Goal: Use online tool/utility: Use online tool/utility

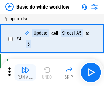
click at [25, 73] on img "button" at bounding box center [25, 70] width 8 height 8
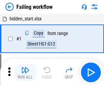
click at [25, 73] on img "button" at bounding box center [25, 70] width 8 height 8
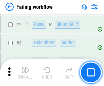
scroll to position [145, 0]
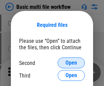
click at [71, 63] on span "Open" at bounding box center [72, 62] width 12 height 5
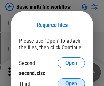
click at [71, 81] on span "Open" at bounding box center [72, 83] width 12 height 5
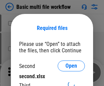
scroll to position [3, 0]
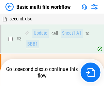
scroll to position [28, 0]
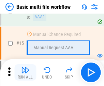
click at [25, 73] on img "button" at bounding box center [25, 70] width 8 height 8
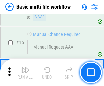
scroll to position [455, 0]
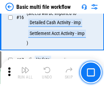
click at [25, 73] on img "button" at bounding box center [25, 70] width 8 height 8
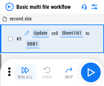
click at [25, 73] on img "button" at bounding box center [25, 70] width 8 height 8
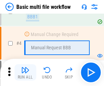
click at [25, 73] on img "button" at bounding box center [25, 70] width 8 height 8
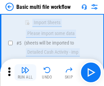
click at [25, 73] on img "button" at bounding box center [25, 70] width 8 height 8
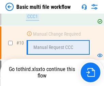
scroll to position [326, 0]
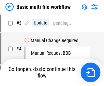
scroll to position [28, 0]
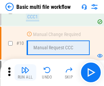
click at [25, 73] on img "button" at bounding box center [25, 70] width 8 height 8
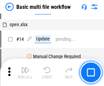
click at [25, 73] on img "button" at bounding box center [25, 70] width 8 height 8
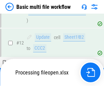
scroll to position [320, 0]
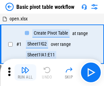
click at [25, 73] on img "button" at bounding box center [25, 70] width 8 height 8
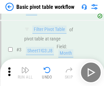
scroll to position [164, 0]
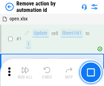
scroll to position [25, 0]
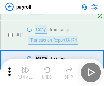
scroll to position [50, 0]
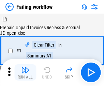
click at [25, 73] on img "button" at bounding box center [25, 70] width 8 height 8
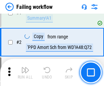
scroll to position [110, 0]
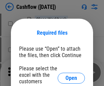
scroll to position [74, 0]
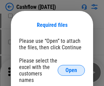
click at [71, 68] on span "Open" at bounding box center [72, 70] width 12 height 5
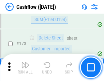
scroll to position [723, 0]
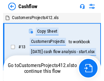
scroll to position [8, 0]
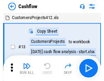
scroll to position [8, 0]
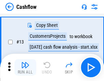
click at [25, 68] on img "button" at bounding box center [25, 65] width 8 height 8
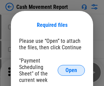
click at [71, 71] on span "Open" at bounding box center [72, 70] width 12 height 5
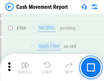
scroll to position [3131, 0]
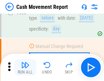
click at [25, 68] on img "button" at bounding box center [25, 65] width 8 height 8
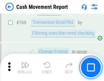
scroll to position [3797, 0]
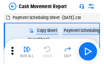
scroll to position [12, 0]
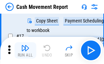
click at [25, 51] on img "button" at bounding box center [25, 48] width 8 height 8
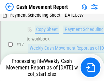
scroll to position [142, 0]
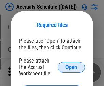
click at [71, 67] on span "Open" at bounding box center [72, 67] width 12 height 5
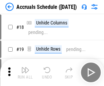
scroll to position [66, 0]
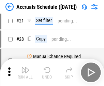
click at [25, 73] on img "button" at bounding box center [25, 70] width 8 height 8
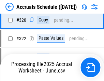
scroll to position [1271, 0]
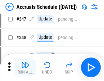
click at [25, 68] on img "button" at bounding box center [25, 65] width 8 height 8
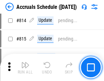
scroll to position [3015, 0]
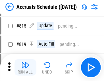
click at [25, 68] on img "button" at bounding box center [25, 65] width 8 height 8
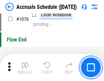
scroll to position [4092, 0]
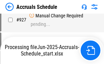
scroll to position [3612, 0]
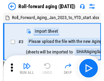
scroll to position [1, 0]
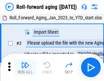
click at [25, 68] on img "button" at bounding box center [25, 65] width 8 height 8
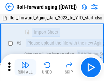
click at [25, 68] on img "button" at bounding box center [25, 65] width 8 height 8
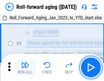
scroll to position [44, 0]
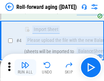
click at [25, 68] on img "button" at bounding box center [25, 65] width 8 height 8
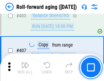
scroll to position [2369, 0]
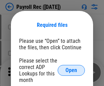
click at [71, 71] on span "Open" at bounding box center [72, 70] width 12 height 5
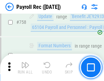
scroll to position [4103, 0]
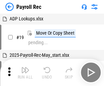
click at [25, 73] on img "button" at bounding box center [25, 70] width 8 height 8
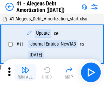
click at [25, 73] on img "button" at bounding box center [25, 70] width 8 height 8
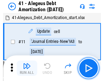
scroll to position [84, 0]
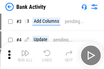
click at [25, 56] on img "button" at bounding box center [25, 53] width 8 height 8
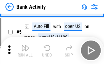
scroll to position [36, 0]
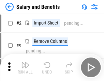
click at [25, 68] on img "button" at bounding box center [25, 65] width 8 height 8
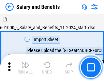
scroll to position [9, 0]
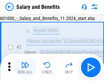
click at [25, 68] on img "button" at bounding box center [25, 65] width 8 height 8
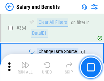
scroll to position [3218, 0]
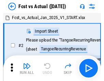
scroll to position [9, 0]
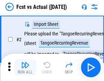
click at [25, 68] on img "button" at bounding box center [25, 65] width 8 height 8
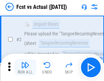
click at [25, 68] on img "button" at bounding box center [25, 65] width 8 height 8
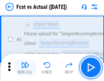
scroll to position [64, 0]
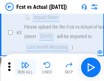
click at [25, 68] on img "button" at bounding box center [25, 65] width 8 height 8
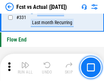
scroll to position [3271, 0]
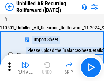
scroll to position [15, 0]
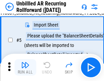
click at [25, 68] on img "button" at bounding box center [25, 65] width 8 height 8
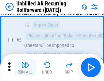
click at [25, 68] on img "button" at bounding box center [25, 65] width 8 height 8
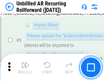
scroll to position [64, 0]
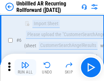
click at [25, 68] on img "button" at bounding box center [25, 65] width 8 height 8
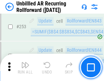
scroll to position [2321, 0]
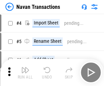
click at [25, 68] on img "button" at bounding box center [25, 70] width 8 height 8
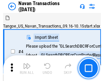
scroll to position [11, 0]
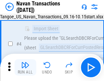
click at [25, 68] on img "button" at bounding box center [25, 65] width 8 height 8
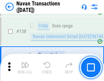
scroll to position [2215, 0]
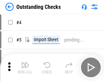
click at [25, 68] on img "button" at bounding box center [25, 65] width 8 height 8
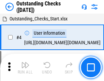
scroll to position [29, 0]
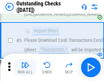
click at [25, 68] on img "button" at bounding box center [25, 65] width 8 height 8
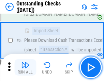
scroll to position [71, 0]
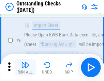
click at [25, 68] on img "button" at bounding box center [25, 65] width 8 height 8
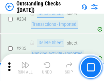
scroll to position [2075, 0]
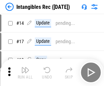
click at [25, 73] on img "button" at bounding box center [25, 70] width 8 height 8
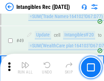
scroll to position [266, 0]
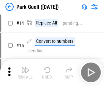
click at [25, 68] on img "button" at bounding box center [25, 70] width 8 height 8
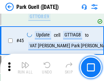
scroll to position [854, 0]
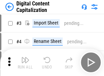
click at [25, 57] on img "button" at bounding box center [25, 60] width 8 height 8
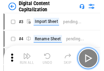
scroll to position [20, 0]
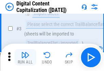
click at [25, 57] on img "button" at bounding box center [25, 55] width 8 height 8
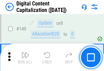
scroll to position [725, 0]
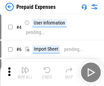
click at [25, 68] on img "button" at bounding box center [25, 70] width 8 height 8
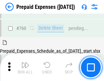
scroll to position [1894, 0]
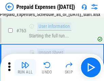
click at [25, 68] on img "button" at bounding box center [25, 65] width 8 height 8
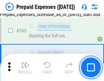
scroll to position [1934, 0]
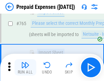
click at [25, 68] on img "button" at bounding box center [25, 65] width 8 height 8
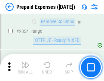
scroll to position [7142, 0]
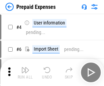
click at [25, 73] on img "button" at bounding box center [25, 70] width 8 height 8
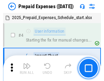
scroll to position [30, 0]
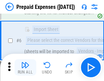
click at [25, 68] on img "button" at bounding box center [25, 65] width 8 height 8
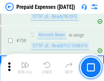
scroll to position [2435, 0]
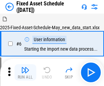
click at [25, 73] on img "button" at bounding box center [25, 70] width 8 height 8
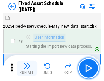
scroll to position [37, 0]
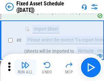
click at [25, 68] on img "button" at bounding box center [25, 65] width 8 height 8
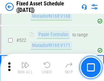
scroll to position [2375, 0]
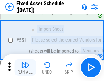
click at [25, 68] on img "button" at bounding box center [25, 65] width 8 height 8
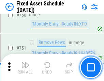
scroll to position [3331, 0]
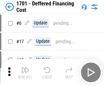
click at [25, 73] on img "button" at bounding box center [25, 70] width 8 height 8
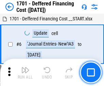
scroll to position [82, 0]
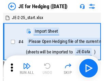
scroll to position [1, 0]
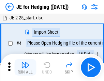
click at [25, 68] on img "button" at bounding box center [25, 65] width 8 height 8
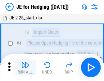
click at [25, 68] on img "button" at bounding box center [25, 65] width 8 height 8
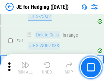
scroll to position [442, 0]
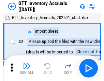
scroll to position [1, 0]
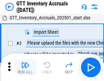
click at [25, 68] on img "button" at bounding box center [25, 65] width 8 height 8
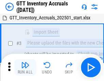
click at [25, 68] on img "button" at bounding box center [25, 65] width 8 height 8
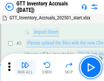
scroll to position [44, 0]
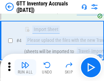
click at [25, 68] on img "button" at bounding box center [25, 65] width 8 height 8
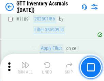
scroll to position [5579, 0]
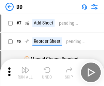
click at [25, 73] on img "button" at bounding box center [25, 70] width 8 height 8
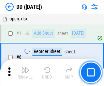
scroll to position [66, 0]
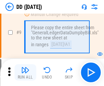
click at [25, 73] on img "button" at bounding box center [25, 70] width 8 height 8
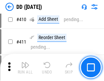
scroll to position [3057, 0]
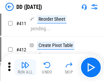
click at [25, 68] on img "button" at bounding box center [25, 65] width 8 height 8
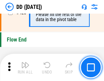
scroll to position [3270, 0]
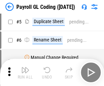
click at [25, 73] on img "button" at bounding box center [25, 70] width 8 height 8
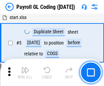
scroll to position [82, 0]
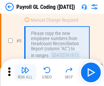
click at [25, 73] on img "button" at bounding box center [25, 70] width 8 height 8
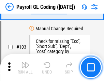
scroll to position [1603, 0]
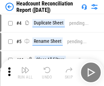
click at [25, 73] on img "button" at bounding box center [25, 70] width 8 height 8
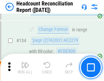
scroll to position [821, 0]
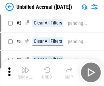
click at [25, 73] on img "button" at bounding box center [25, 70] width 8 height 8
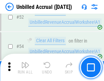
scroll to position [713, 0]
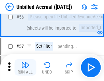
click at [25, 68] on img "button" at bounding box center [25, 65] width 8 height 8
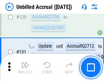
scroll to position [2035, 0]
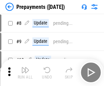
click at [25, 73] on img "button" at bounding box center [25, 70] width 8 height 8
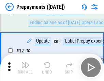
scroll to position [43, 0]
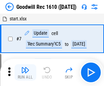
click at [25, 73] on img "button" at bounding box center [25, 70] width 8 height 8
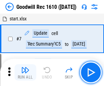
scroll to position [117, 0]
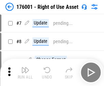
click at [25, 73] on img "button" at bounding box center [25, 70] width 8 height 8
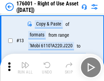
scroll to position [44, 0]
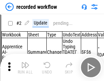
click at [25, 68] on img "button" at bounding box center [25, 65] width 8 height 8
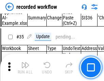
scroll to position [2136, 0]
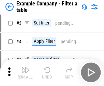
click at [25, 73] on img "button" at bounding box center [25, 70] width 8 height 8
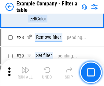
scroll to position [625, 0]
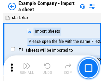
scroll to position [11, 0]
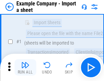
click at [25, 68] on img "button" at bounding box center [25, 65] width 8 height 8
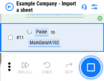
scroll to position [151, 0]
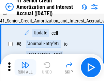
click at [25, 68] on img "button" at bounding box center [25, 65] width 8 height 8
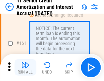
click at [25, 68] on img "button" at bounding box center [25, 65] width 8 height 8
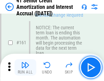
scroll to position [731, 0]
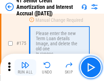
click at [25, 68] on img "button" at bounding box center [25, 65] width 8 height 8
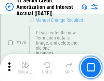
scroll to position [800, 0]
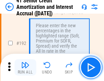
click at [25, 68] on img "button" at bounding box center [25, 65] width 8 height 8
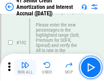
scroll to position [872, 0]
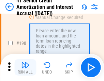
click at [25, 68] on img "button" at bounding box center [25, 65] width 8 height 8
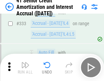
scroll to position [1745, 0]
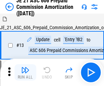
click at [25, 68] on img "button" at bounding box center [25, 70] width 8 height 8
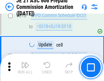
scroll to position [1276, 0]
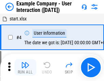
click at [25, 68] on img "button" at bounding box center [25, 65] width 8 height 8
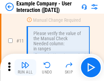
click at [25, 68] on img "button" at bounding box center [25, 65] width 8 height 8
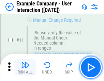
scroll to position [148, 0]
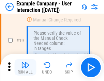
click at [25, 68] on img "button" at bounding box center [25, 65] width 8 height 8
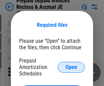
click at [71, 67] on span "Open" at bounding box center [72, 67] width 12 height 5
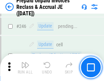
scroll to position [922, 0]
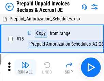
click at [25, 68] on img "button" at bounding box center [25, 65] width 8 height 8
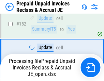
scroll to position [888, 0]
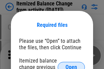
click at [71, 65] on span "Open" at bounding box center [72, 67] width 12 height 5
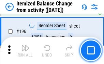
scroll to position [1315, 0]
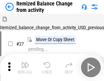
scroll to position [11, 0]
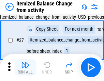
click at [25, 68] on img "button" at bounding box center [25, 65] width 8 height 8
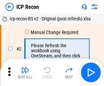
scroll to position [3, 0]
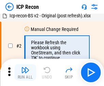
click at [25, 73] on img "button" at bounding box center [25, 70] width 8 height 8
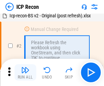
click at [25, 73] on img "button" at bounding box center [25, 70] width 8 height 8
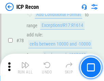
scroll to position [670, 0]
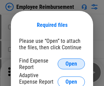
click at [71, 64] on span "Open" at bounding box center [72, 63] width 12 height 5
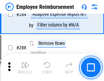
scroll to position [1857, 0]
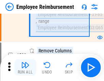
click at [25, 68] on img "button" at bounding box center [25, 65] width 8 height 8
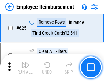
scroll to position [4091, 0]
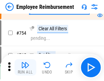
click at [25, 68] on img "button" at bounding box center [25, 65] width 8 height 8
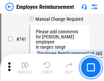
scroll to position [4794, 0]
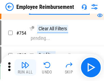
click at [25, 68] on img "button" at bounding box center [25, 65] width 8 height 8
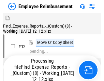
scroll to position [23, 0]
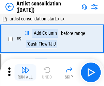
click at [25, 73] on img "button" at bounding box center [25, 70] width 8 height 8
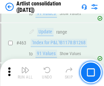
scroll to position [2992, 0]
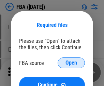
click at [71, 63] on span "Open" at bounding box center [72, 62] width 12 height 5
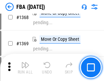
scroll to position [7338, 0]
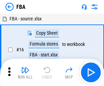
scroll to position [7, 0]
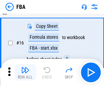
click at [25, 73] on img "button" at bounding box center [25, 70] width 8 height 8
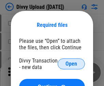
click at [71, 64] on span "Open" at bounding box center [72, 63] width 12 height 5
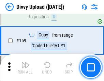
scroll to position [708, 0]
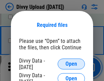
click at [71, 64] on span "Open" at bounding box center [72, 63] width 12 height 5
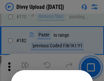
scroll to position [767, 0]
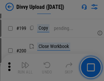
scroll to position [993, 0]
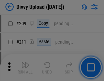
scroll to position [1161, 0]
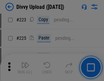
scroll to position [1363, 0]
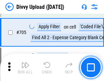
scroll to position [4674, 0]
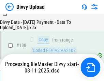
scroll to position [804, 0]
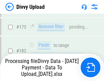
scroll to position [765, 0]
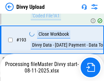
scroll to position [915, 0]
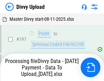
scroll to position [1066, 0]
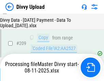
scroll to position [1256, 0]
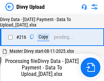
scroll to position [1407, 0]
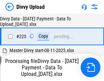
scroll to position [1558, 0]
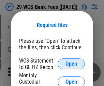
click at [71, 64] on span "Open" at bounding box center [72, 63] width 12 height 5
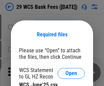
scroll to position [10, 0]
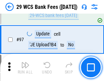
scroll to position [666, 0]
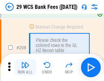
click at [25, 68] on img "button" at bounding box center [25, 65] width 8 height 8
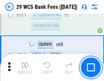
scroll to position [3438, 0]
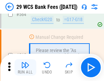
click at [25, 68] on img "button" at bounding box center [25, 65] width 8 height 8
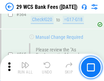
scroll to position [3695, 0]
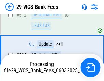
scroll to position [3648, 0]
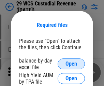
click at [71, 64] on span "Open" at bounding box center [72, 63] width 12 height 5
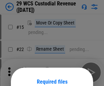
scroll to position [57, 0]
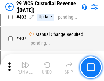
scroll to position [3165, 0]
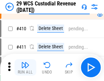
click at [25, 68] on img "button" at bounding box center [25, 65] width 8 height 8
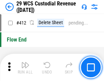
scroll to position [3263, 0]
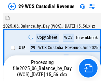
scroll to position [16, 0]
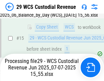
scroll to position [155, 0]
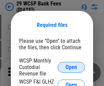
click at [71, 67] on span "Open" at bounding box center [72, 67] width 12 height 5
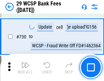
scroll to position [3443, 0]
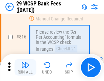
click at [25, 68] on img "button" at bounding box center [25, 65] width 8 height 8
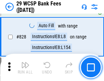
scroll to position [4335, 0]
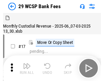
scroll to position [16, 0]
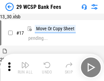
click at [25, 68] on img "button" at bounding box center [25, 65] width 8 height 8
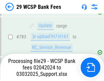
scroll to position [4039, 0]
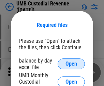
click at [71, 64] on span "Open" at bounding box center [72, 63] width 12 height 5
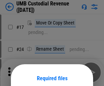
scroll to position [54, 0]
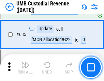
scroll to position [3576, 0]
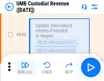
click at [25, 68] on img "button" at bounding box center [25, 65] width 8 height 8
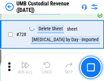
scroll to position [4215, 0]
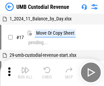
scroll to position [5, 0]
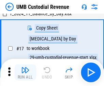
click at [25, 73] on img "button" at bounding box center [25, 70] width 8 height 8
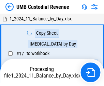
scroll to position [5, 0]
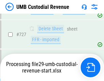
scroll to position [4199, 0]
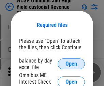
click at [71, 64] on span "Open" at bounding box center [72, 63] width 12 height 5
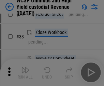
scroll to position [156, 0]
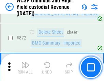
scroll to position [5783, 0]
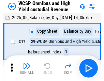
scroll to position [4, 0]
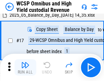
click at [25, 68] on img "button" at bounding box center [25, 65] width 8 height 8
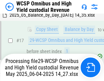
scroll to position [142, 0]
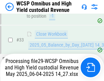
scroll to position [338, 0]
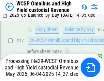
scroll to position [142, 0]
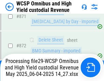
scroll to position [5767, 0]
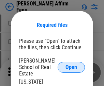
click at [71, 65] on span "Open" at bounding box center [72, 67] width 12 height 5
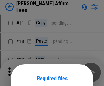
scroll to position [54, 0]
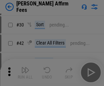
scroll to position [139, 0]
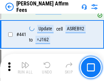
scroll to position [1572, 0]
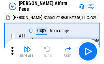
scroll to position [7, 0]
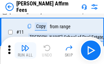
click at [25, 51] on img "button" at bounding box center [25, 48] width 8 height 8
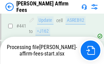
scroll to position [1792, 0]
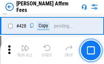
scroll to position [1366, 0]
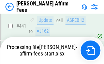
scroll to position [1792, 0]
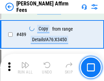
scroll to position [1783, 0]
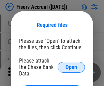
click at [71, 65] on span "Open" at bounding box center [72, 67] width 12 height 5
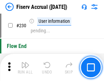
scroll to position [2165, 0]
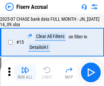
click at [25, 73] on img "button" at bounding box center [25, 70] width 8 height 8
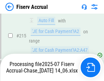
scroll to position [2073, 0]
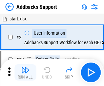
click at [25, 68] on img "button" at bounding box center [25, 70] width 8 height 8
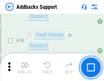
scroll to position [497, 0]
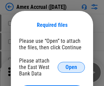
click at [71, 67] on span "Open" at bounding box center [72, 67] width 12 height 5
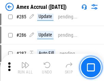
scroll to position [1871, 0]
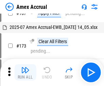
click at [25, 73] on img "button" at bounding box center [25, 70] width 8 height 8
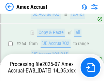
scroll to position [1951, 0]
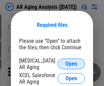
click at [71, 63] on span "Open" at bounding box center [72, 63] width 12 height 5
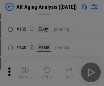
scroll to position [206, 0]
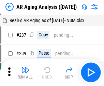
scroll to position [7, 0]
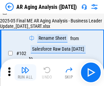
click at [25, 73] on img "button" at bounding box center [25, 70] width 8 height 8
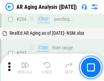
scroll to position [1059, 0]
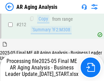
scroll to position [1051, 0]
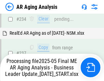
scroll to position [1080, 0]
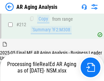
scroll to position [1022, 0]
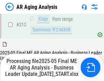
scroll to position [1027, 0]
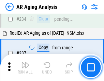
scroll to position [1051, 0]
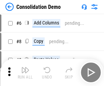
click at [25, 73] on img "button" at bounding box center [25, 70] width 8 height 8
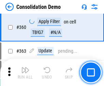
scroll to position [2290, 0]
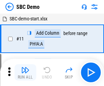
click at [25, 73] on img "button" at bounding box center [25, 70] width 8 height 8
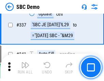
scroll to position [1797, 0]
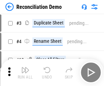
click at [25, 73] on img "button" at bounding box center [25, 70] width 8 height 8
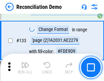
scroll to position [811, 0]
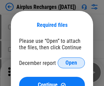
click at [71, 63] on span "Open" at bounding box center [72, 62] width 12 height 5
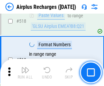
scroll to position [2940, 0]
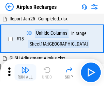
click at [25, 73] on img "button" at bounding box center [25, 70] width 8 height 8
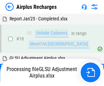
scroll to position [30, 0]
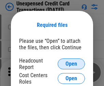
click at [71, 64] on span "Open" at bounding box center [72, 63] width 12 height 5
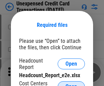
click at [71, 84] on span "Open" at bounding box center [72, 86] width 12 height 5
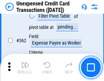
scroll to position [1757, 0]
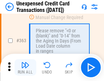
click at [25, 68] on img "button" at bounding box center [25, 65] width 8 height 8
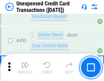
scroll to position [2330, 0]
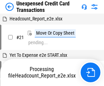
scroll to position [11, 0]
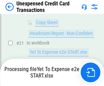
scroll to position [111, 0]
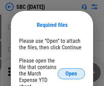
click at [71, 74] on span "Open" at bounding box center [72, 73] width 12 height 5
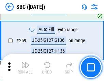
scroll to position [1335, 0]
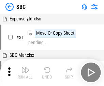
scroll to position [7, 0]
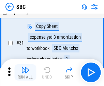
click at [25, 73] on img "button" at bounding box center [25, 70] width 8 height 8
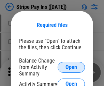
click at [71, 67] on span "Open" at bounding box center [72, 67] width 12 height 5
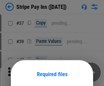
scroll to position [50, 0]
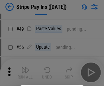
scroll to position [124, 0]
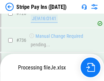
scroll to position [3598, 0]
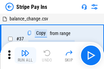
click at [25, 56] on img "button" at bounding box center [25, 53] width 8 height 8
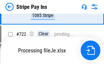
scroll to position [3583, 0]
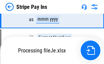
scroll to position [3583, 0]
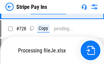
scroll to position [3583, 0]
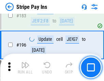
scroll to position [925, 0]
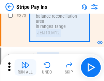
click at [25, 68] on img "button" at bounding box center [25, 65] width 8 height 8
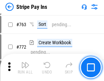
scroll to position [3574, 0]
